Goal: Task Accomplishment & Management: Manage account settings

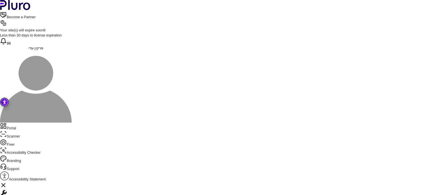
scroll to position [1378, 0]
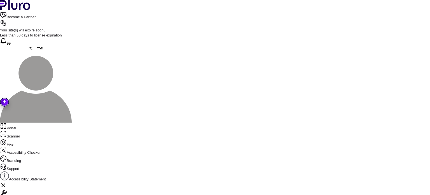
scroll to position [1390, 0]
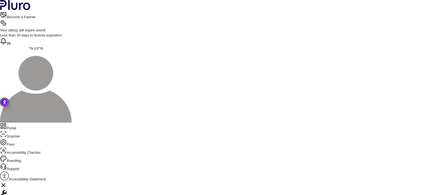
copy div "**********"
